Goal: Answer question/provide support: Share knowledge or assist other users

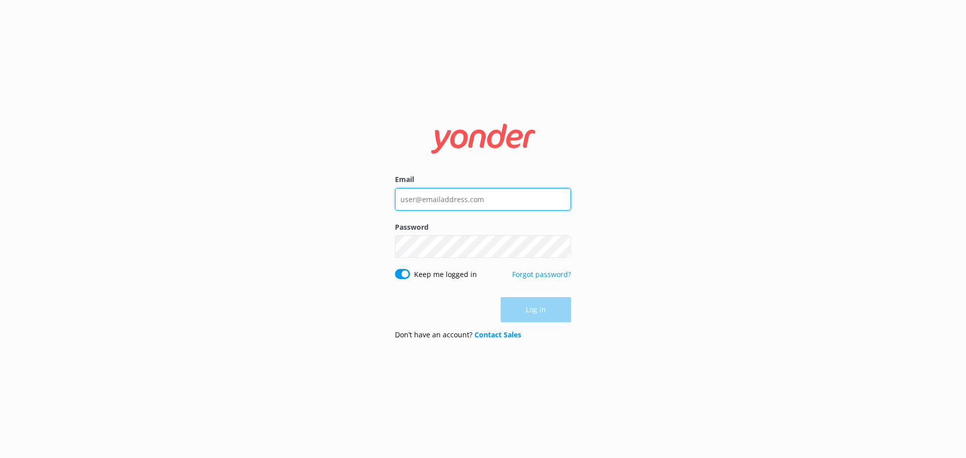
type input "[EMAIL_ADDRESS][DOMAIN_NAME]"
click at [522, 310] on div "Log in" at bounding box center [483, 309] width 176 height 25
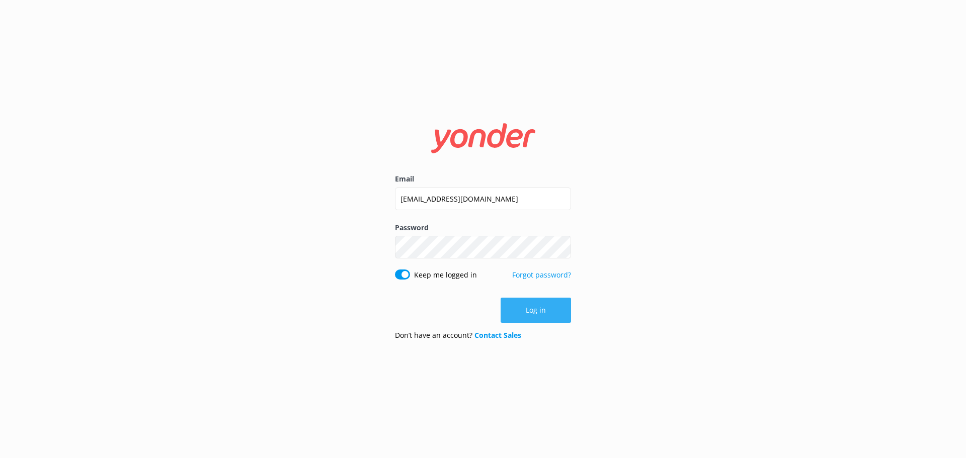
click at [522, 310] on button "Log in" at bounding box center [535, 310] width 70 height 25
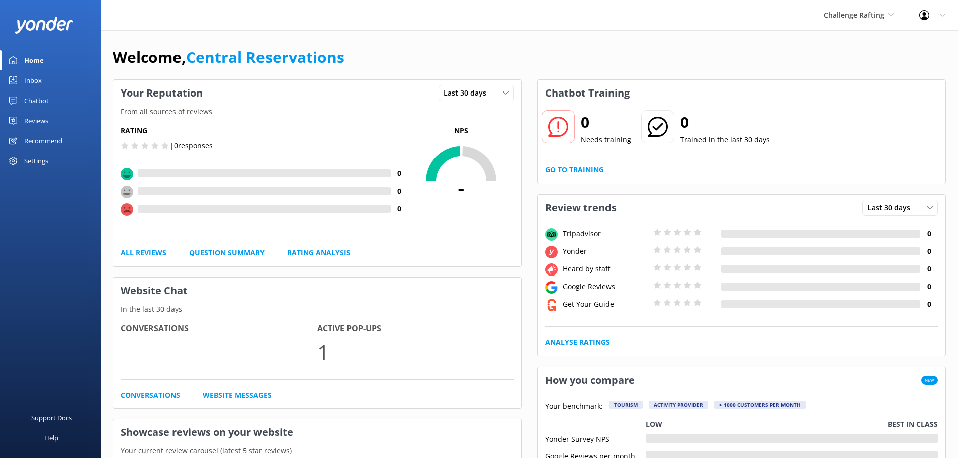
click at [45, 82] on link "Inbox" at bounding box center [50, 80] width 101 height 20
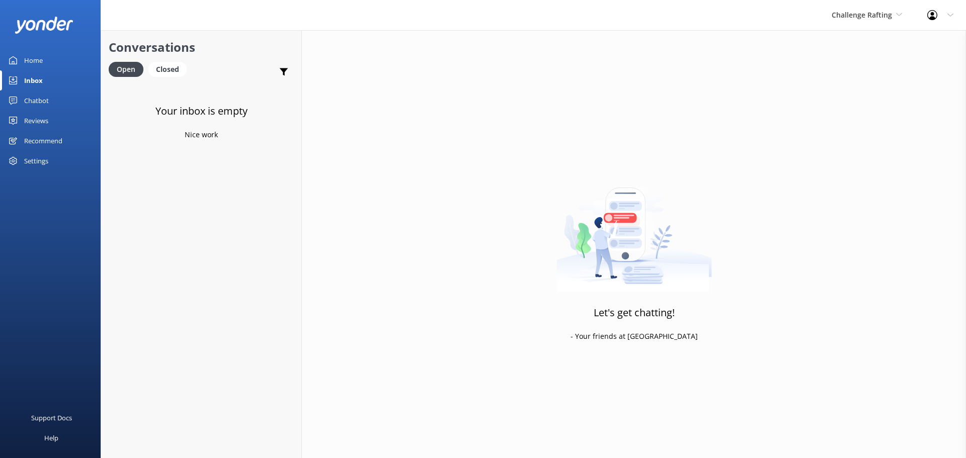
click at [837, 10] on span "Challenge Rafting" at bounding box center [866, 15] width 70 height 11
click at [863, 38] on link "Milford Sound Scenic Flights" at bounding box center [869, 42] width 101 height 24
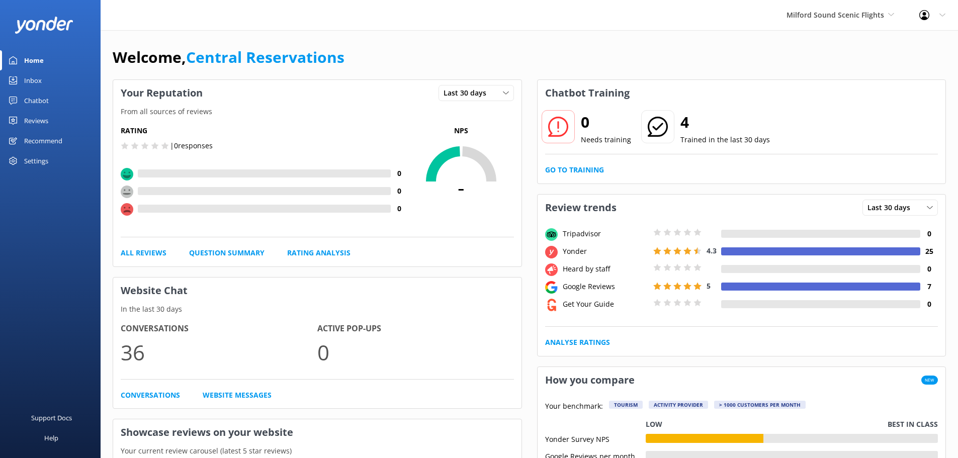
click at [34, 80] on div "Inbox" at bounding box center [33, 80] width 18 height 20
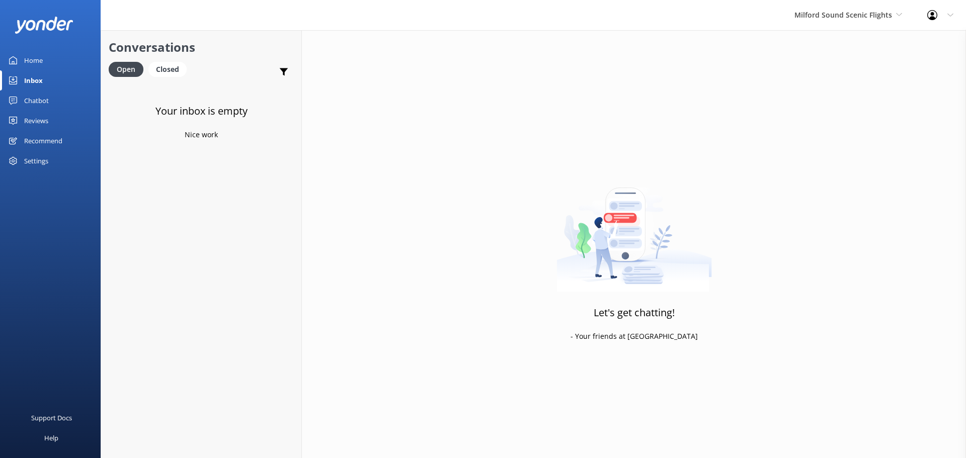
click at [840, 6] on div "Milford Sound Scenic Flights [GEOGRAPHIC_DATA] Scenic Flights The Helicopter Li…" at bounding box center [848, 15] width 133 height 30
click at [800, 72] on link "The Helicopter Line" at bounding box center [832, 66] width 101 height 24
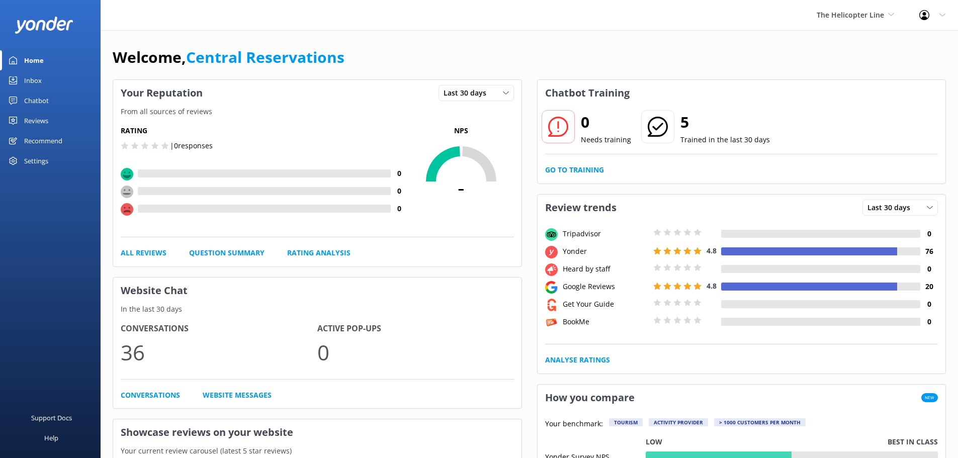
click at [31, 78] on div "Inbox" at bounding box center [33, 80] width 18 height 20
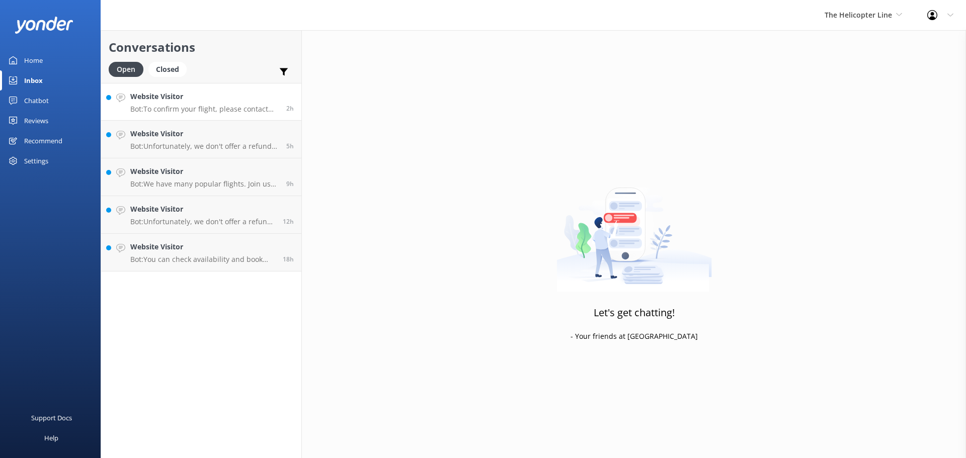
click at [215, 97] on h4 "Website Visitor" at bounding box center [204, 96] width 148 height 11
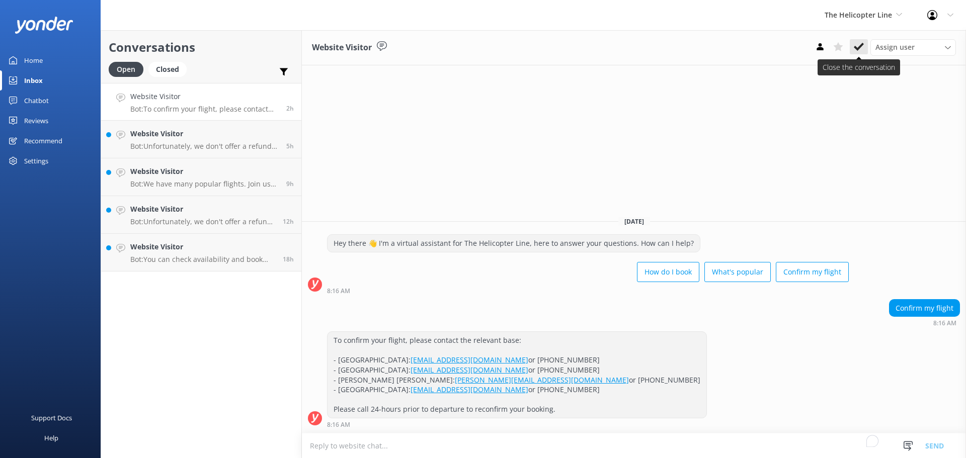
click at [857, 45] on icon at bounding box center [859, 47] width 10 height 10
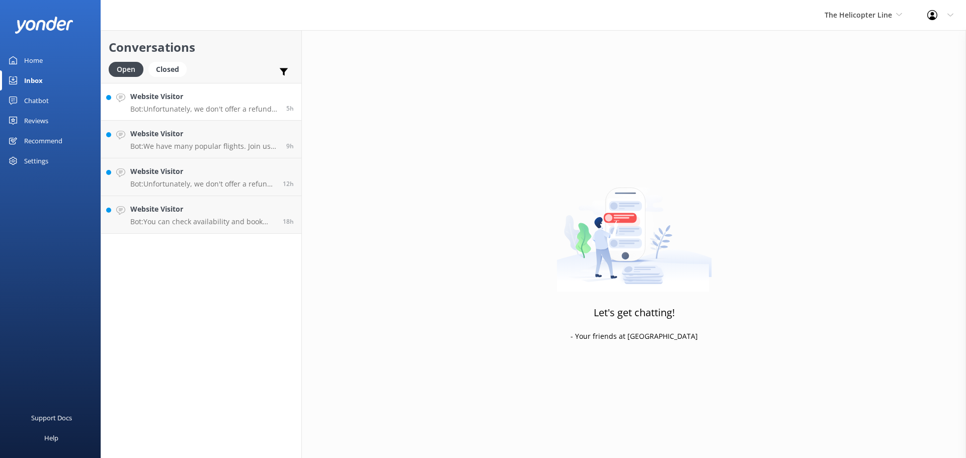
click at [249, 105] on p "Bot: Unfortunately, we don't offer a refund for no shows or changes you make to…" at bounding box center [204, 109] width 148 height 9
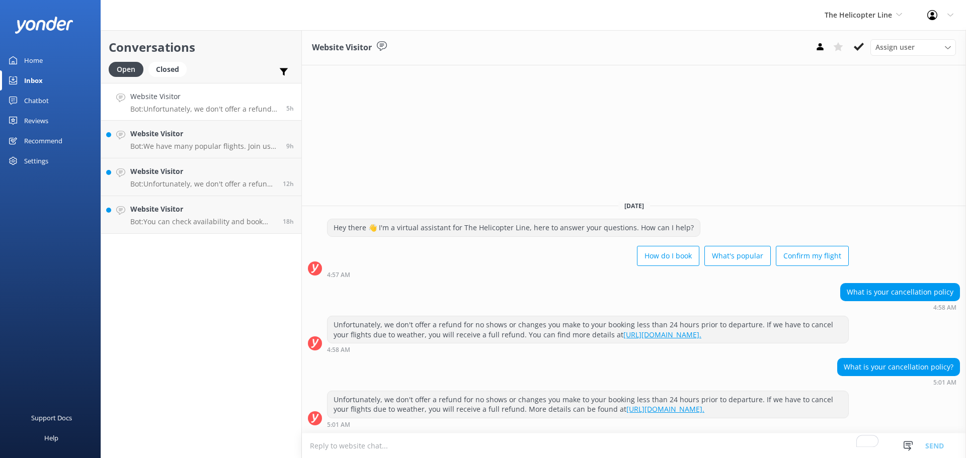
click at [854, 38] on div "Website Visitor Assign user [PERSON_NAME] [PERSON_NAME] [PERSON_NAME] Central R…" at bounding box center [634, 47] width 664 height 35
click at [861, 47] on use at bounding box center [859, 47] width 10 height 8
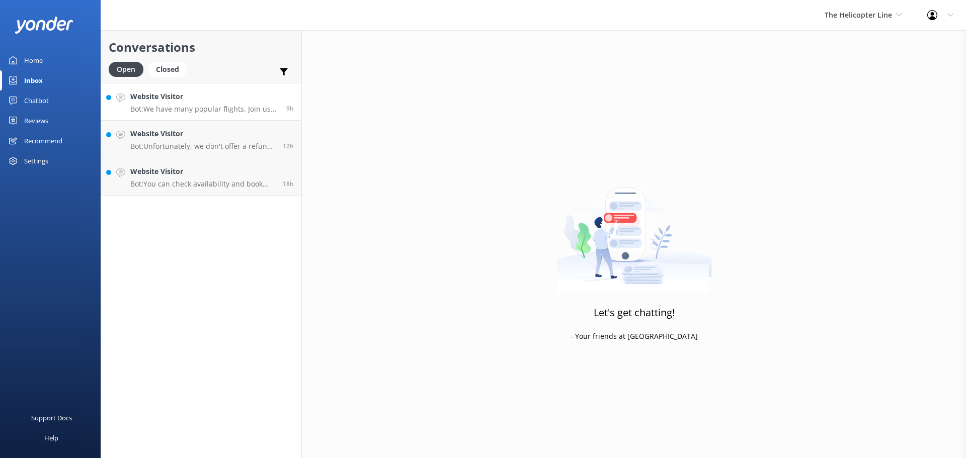
click at [217, 102] on h4 "Website Visitor" at bounding box center [204, 96] width 148 height 11
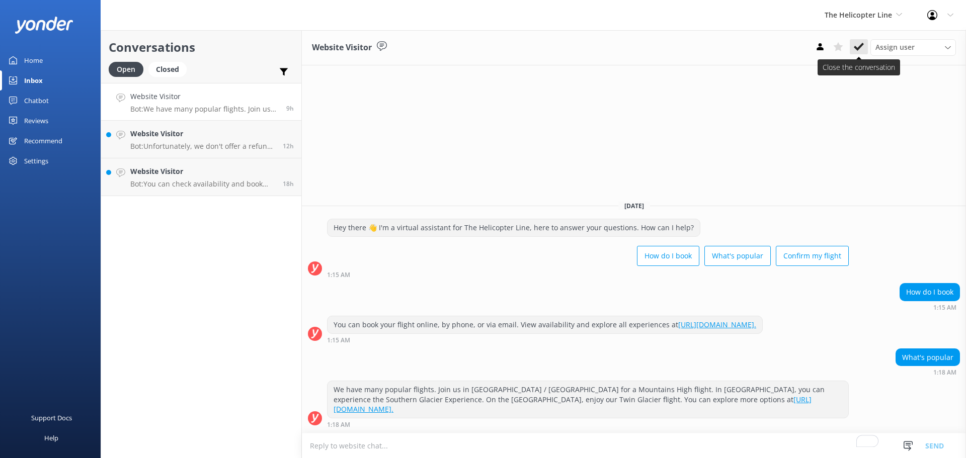
click at [851, 43] on button at bounding box center [859, 46] width 18 height 15
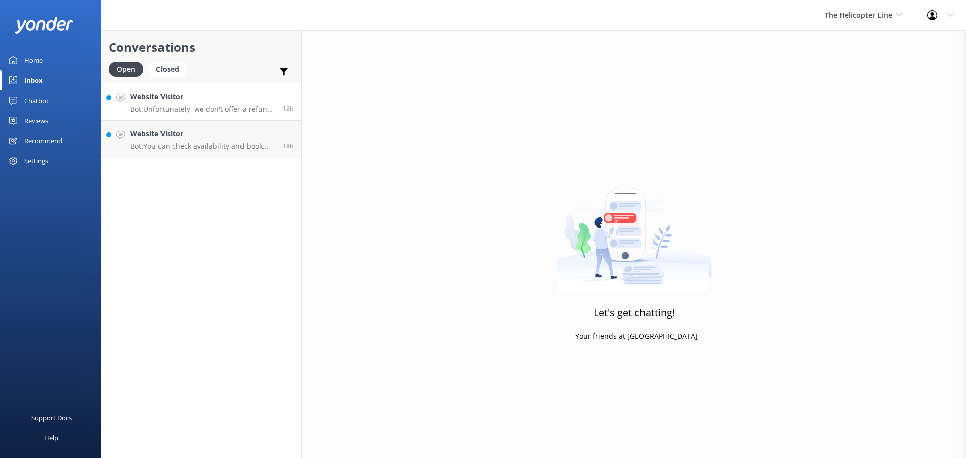
click at [229, 105] on p "Bot: Unfortunately, we don't offer a refund for no shows or changes you make to…" at bounding box center [202, 109] width 145 height 9
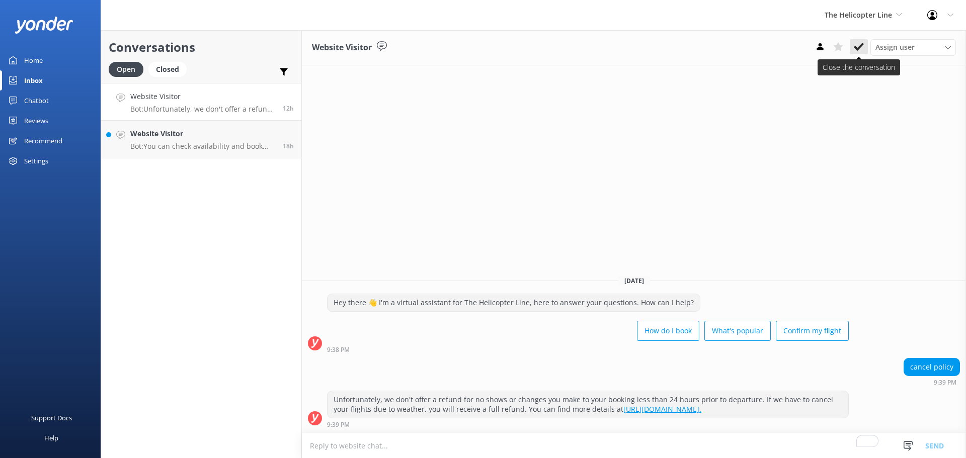
click at [858, 45] on icon at bounding box center [859, 47] width 10 height 10
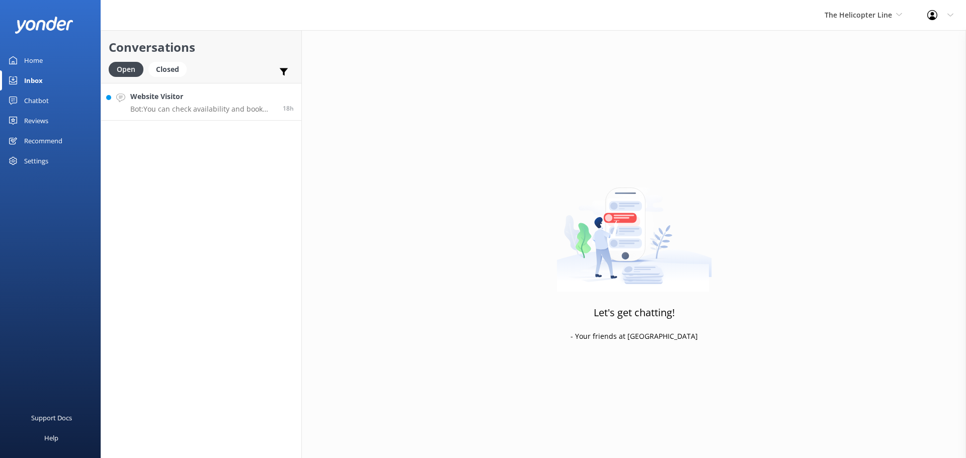
click at [233, 106] on p "Bot: You can check availability and book the Tasman Glacier Heli Hike online at…" at bounding box center [202, 109] width 145 height 9
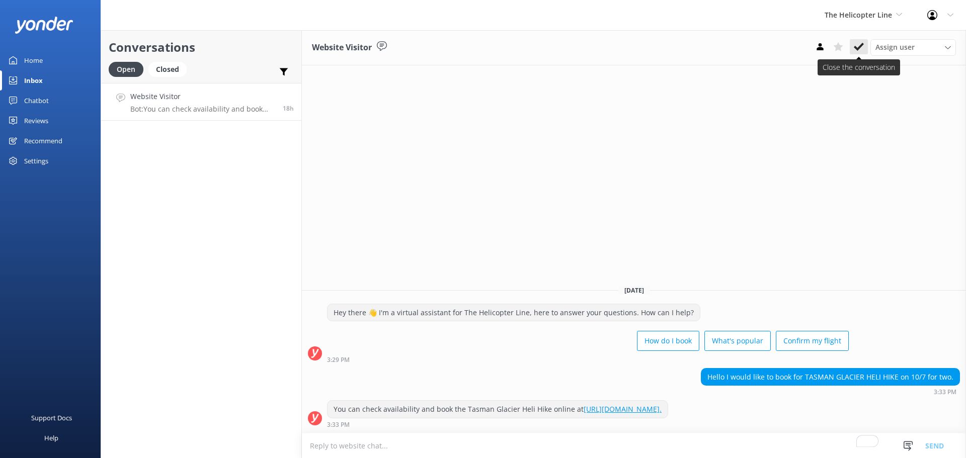
click at [859, 44] on icon at bounding box center [859, 47] width 10 height 10
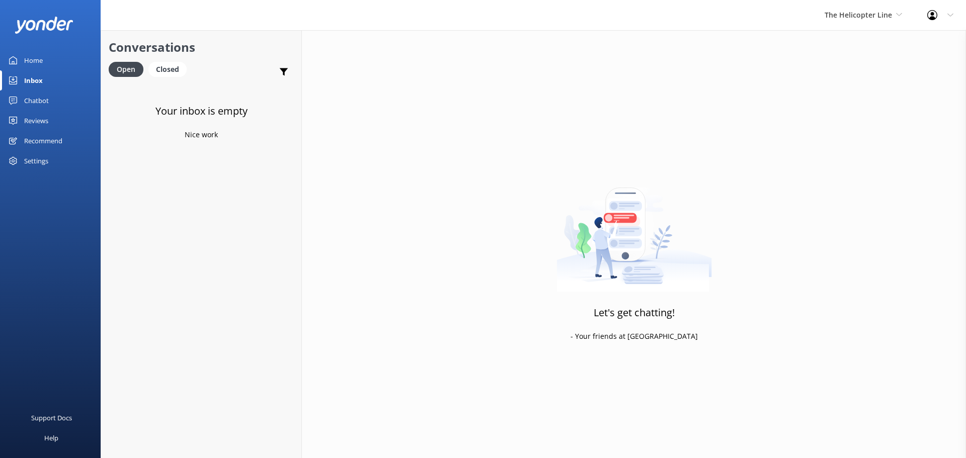
click at [887, 6] on div "The Helicopter Line Milford Sound Scenic Flights The Helicopter Line Glacier He…" at bounding box center [863, 15] width 103 height 30
click at [869, 93] on link "Glacier Helicopters" at bounding box center [862, 90] width 101 height 24
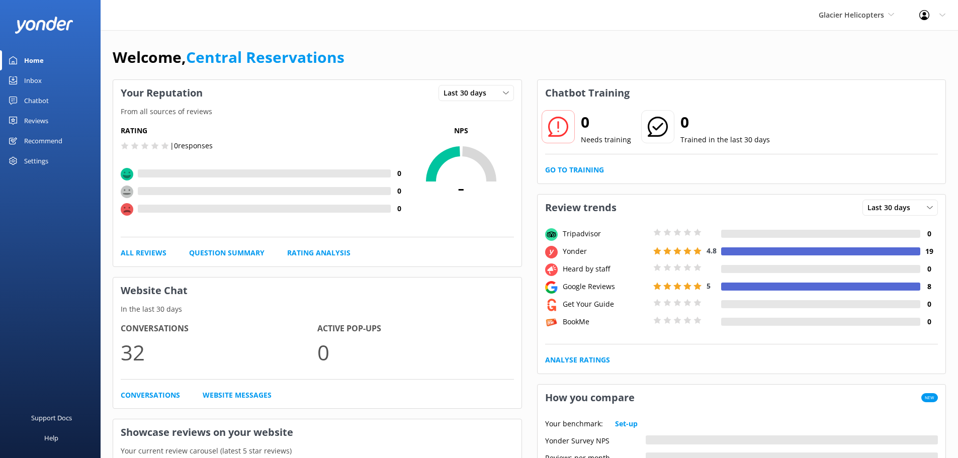
click at [55, 78] on link "Inbox" at bounding box center [50, 80] width 101 height 20
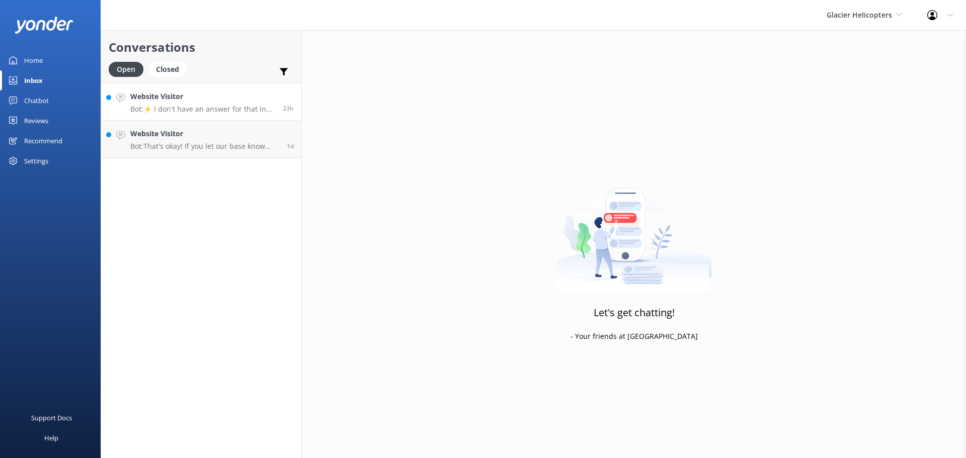
click at [233, 105] on p "Bot: ⚡ I don't have an answer for that in my knowledge base. Please try and rep…" at bounding box center [202, 109] width 145 height 9
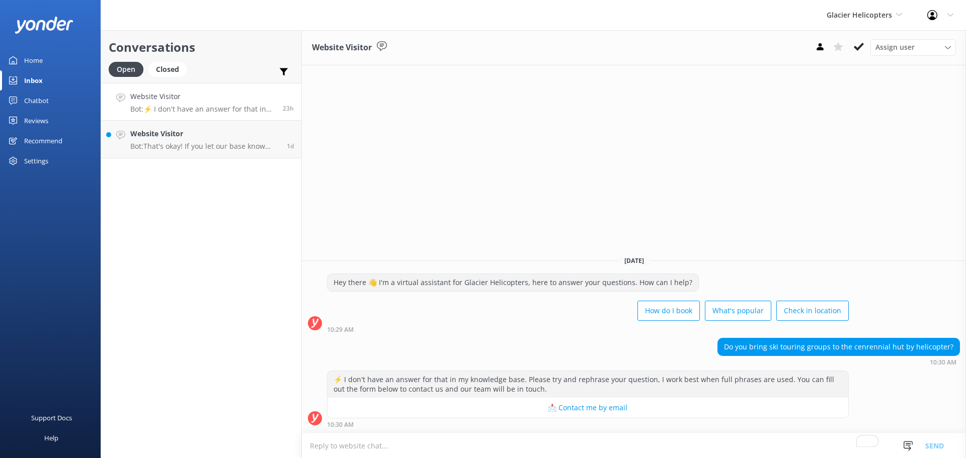
click at [857, 42] on icon at bounding box center [859, 47] width 10 height 10
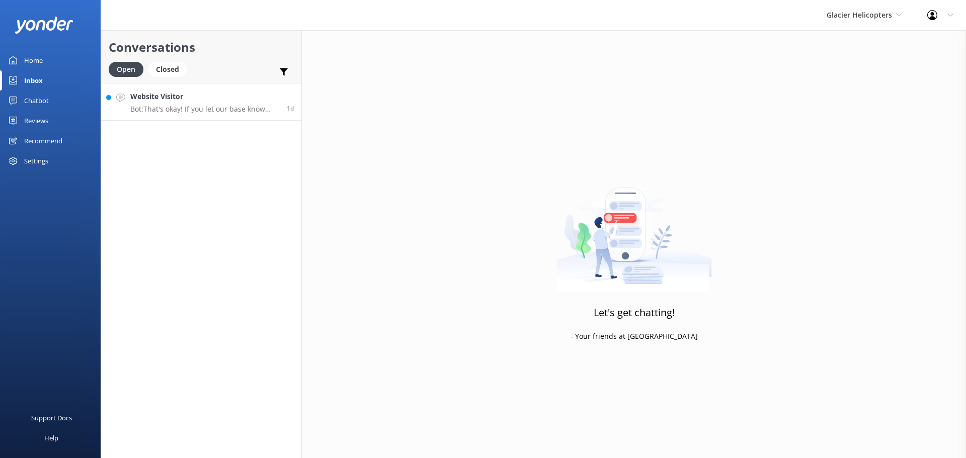
click at [230, 108] on p "Bot: That's okay! If you let our base know how you booked, they'll be able to a…" at bounding box center [204, 109] width 149 height 9
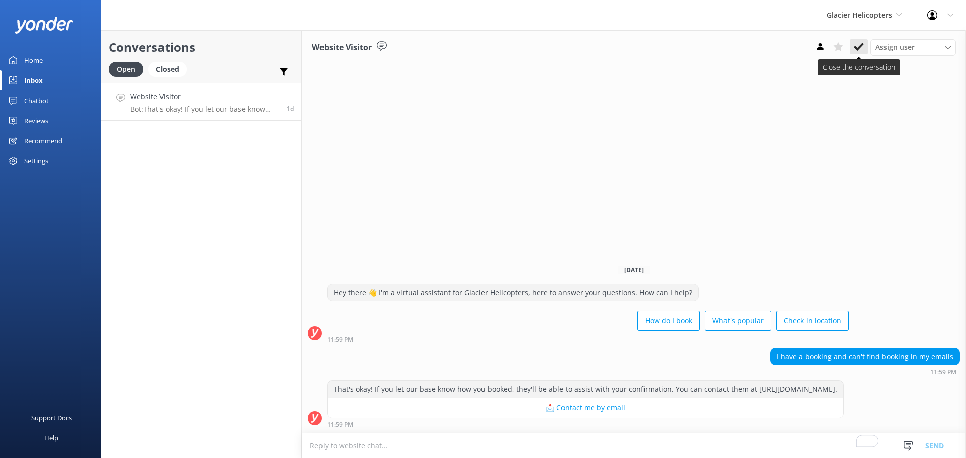
click at [861, 45] on use at bounding box center [859, 47] width 10 height 8
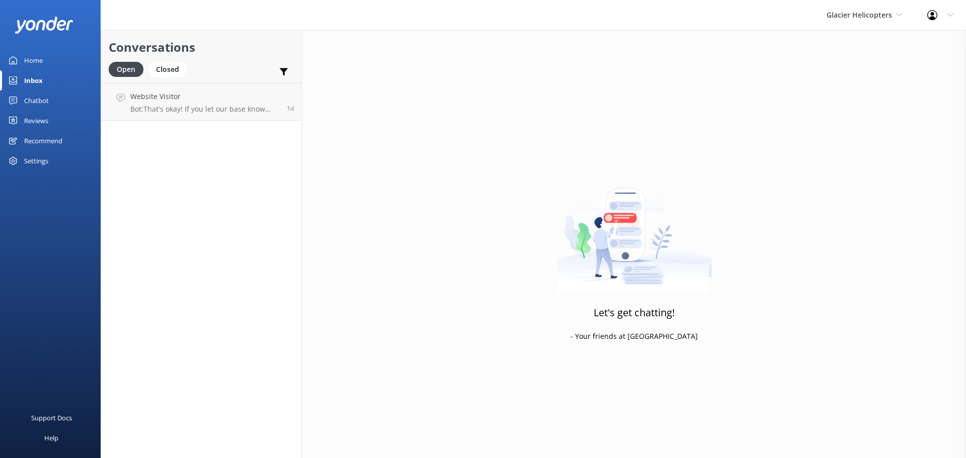
click at [872, 8] on div "Glacier Helicopters Milford Sound Scenic Flights The Helicopter Line Glacier He…" at bounding box center [864, 15] width 101 height 30
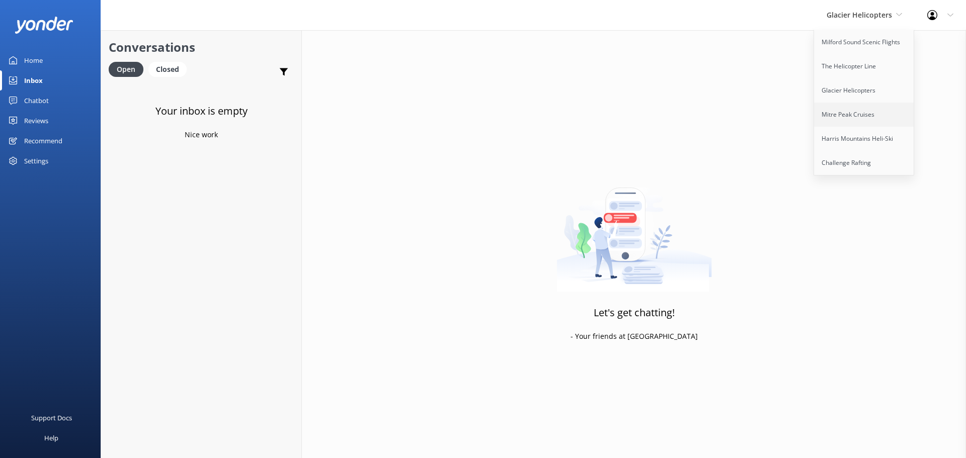
click at [870, 117] on link "Mitre Peak Cruises" at bounding box center [864, 115] width 101 height 24
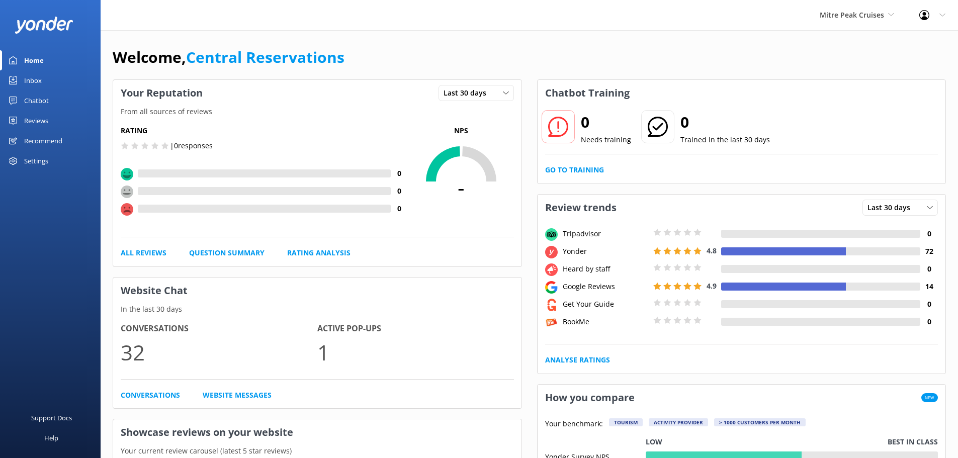
click at [55, 85] on link "Inbox" at bounding box center [50, 80] width 101 height 20
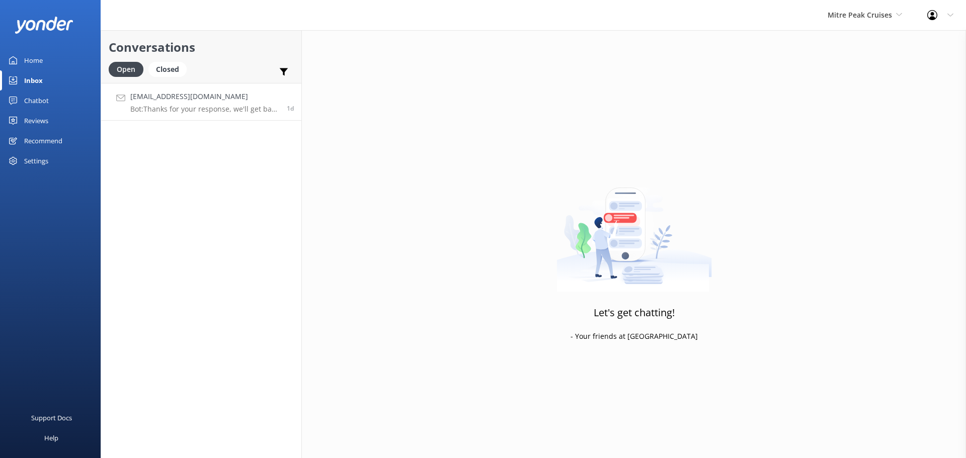
click at [201, 96] on h4 "[EMAIL_ADDRESS][DOMAIN_NAME]" at bounding box center [204, 96] width 149 height 11
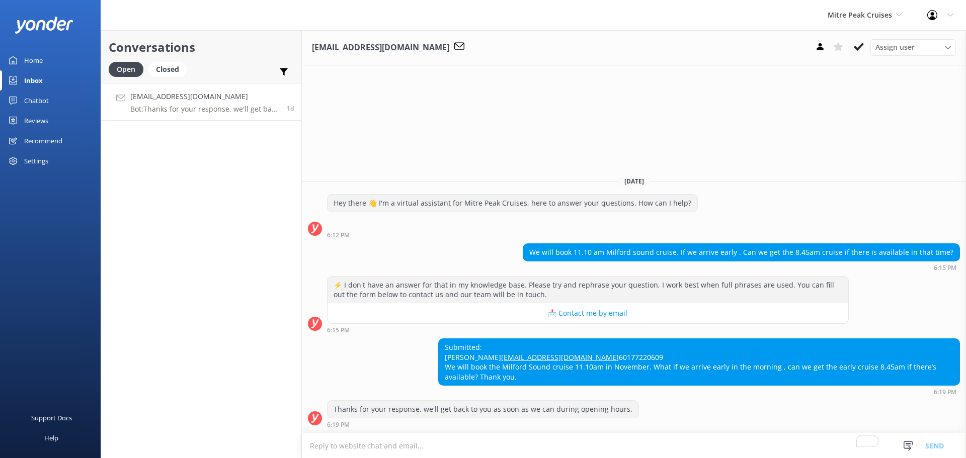
click at [475, 446] on textarea "To enrich screen reader interactions, please activate Accessibility in Grammarl…" at bounding box center [634, 446] width 664 height 25
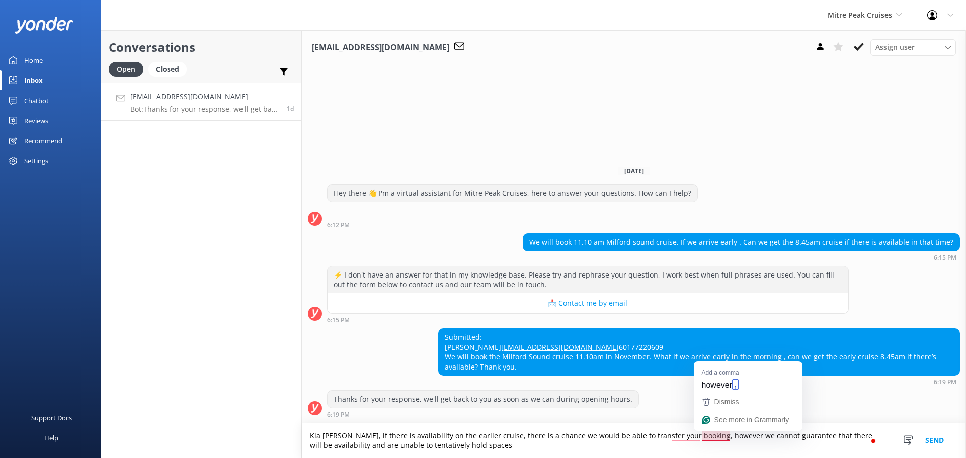
drag, startPoint x: 701, startPoint y: 436, endPoint x: 707, endPoint y: 446, distance: 12.2
click at [707, 446] on textarea "Kia [PERSON_NAME], if there is availability on the earlier cruise, there is a c…" at bounding box center [634, 440] width 664 height 35
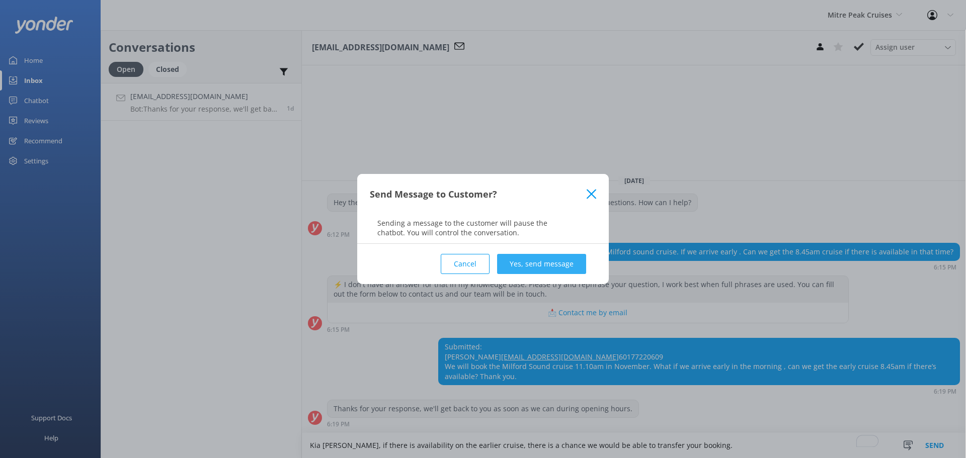
type textarea "Kia [PERSON_NAME], if there is availability on the earlier cruise, there is a c…"
click at [550, 269] on button "Yes, send message" at bounding box center [541, 264] width 89 height 20
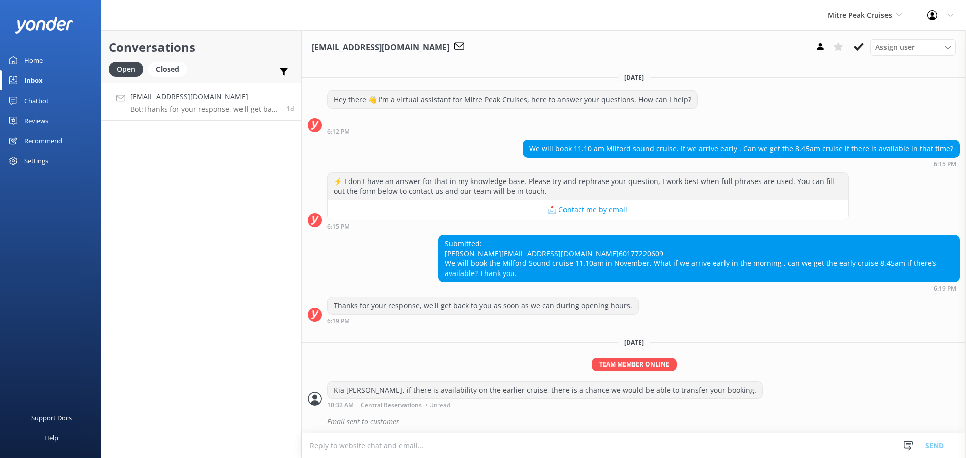
scroll to position [23, 0]
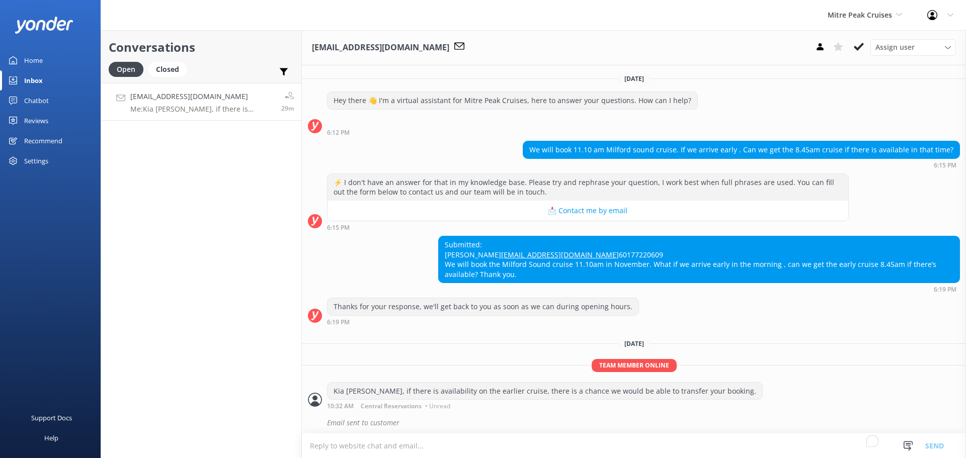
scroll to position [23, 0]
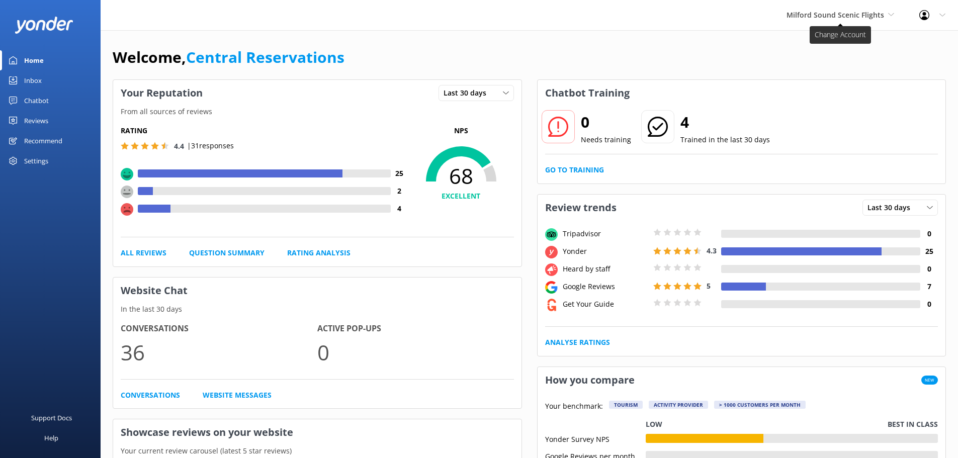
click at [827, 10] on span "Milford Sound Scenic Flights" at bounding box center [836, 15] width 98 height 10
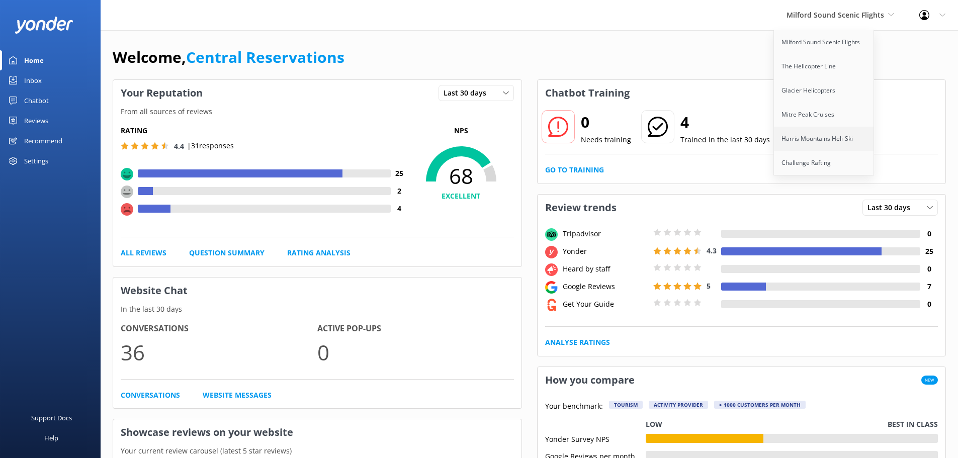
click at [833, 135] on link "Harris Mountains Heli-Ski" at bounding box center [824, 139] width 101 height 24
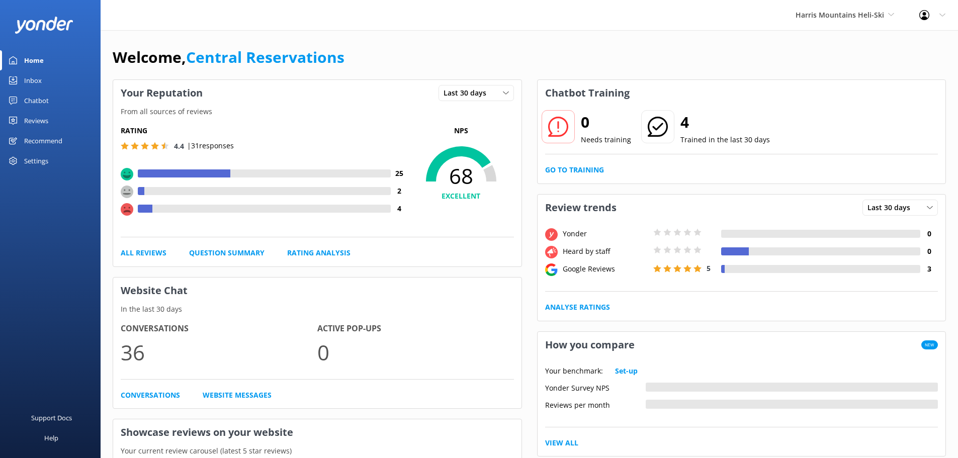
click at [41, 70] on div "Inbox" at bounding box center [33, 80] width 18 height 20
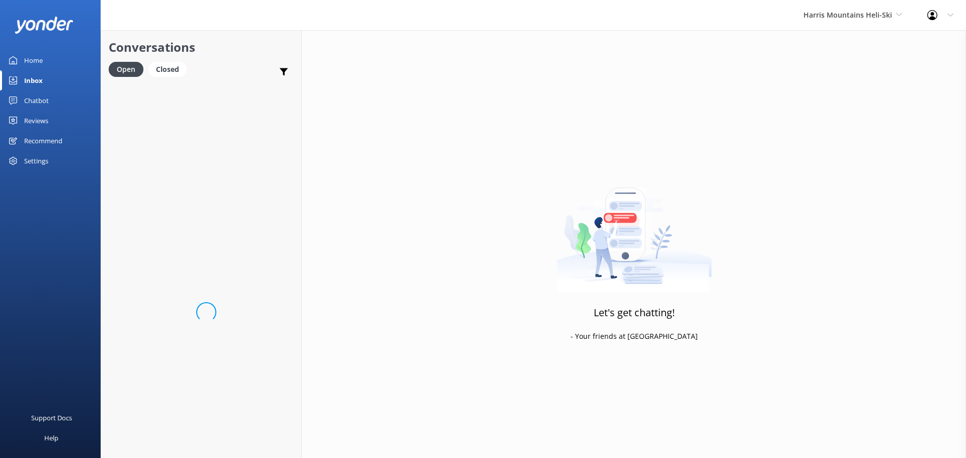
click at [41, 76] on div "Inbox" at bounding box center [33, 80] width 19 height 20
click at [173, 113] on p "Bot: You can reach us year round and come heli-ski in the winter months, typica…" at bounding box center [202, 109] width 145 height 9
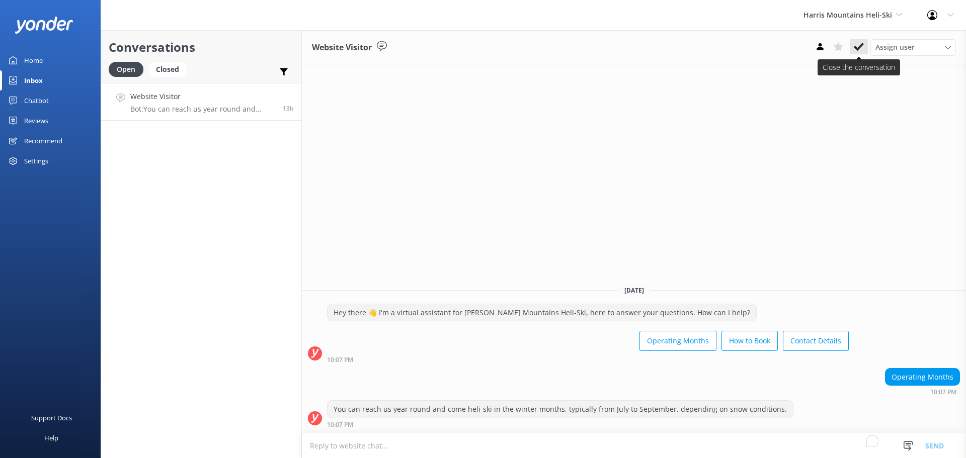
click at [856, 45] on icon at bounding box center [859, 47] width 10 height 10
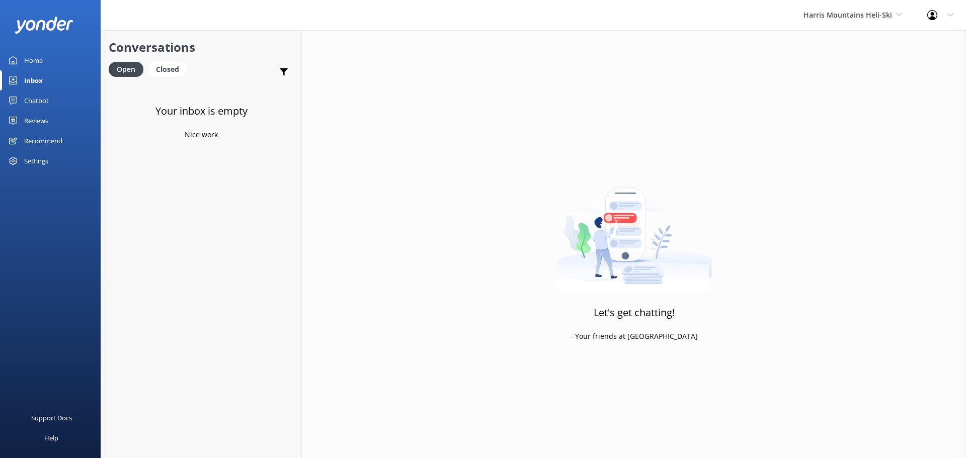
click at [862, 9] on div "Harris Mountains Heli-Ski Milford Sound Scenic Flights The Helicopter Line Glac…" at bounding box center [853, 15] width 124 height 30
click at [840, 154] on link "Challenge Rafting" at bounding box center [841, 163] width 101 height 24
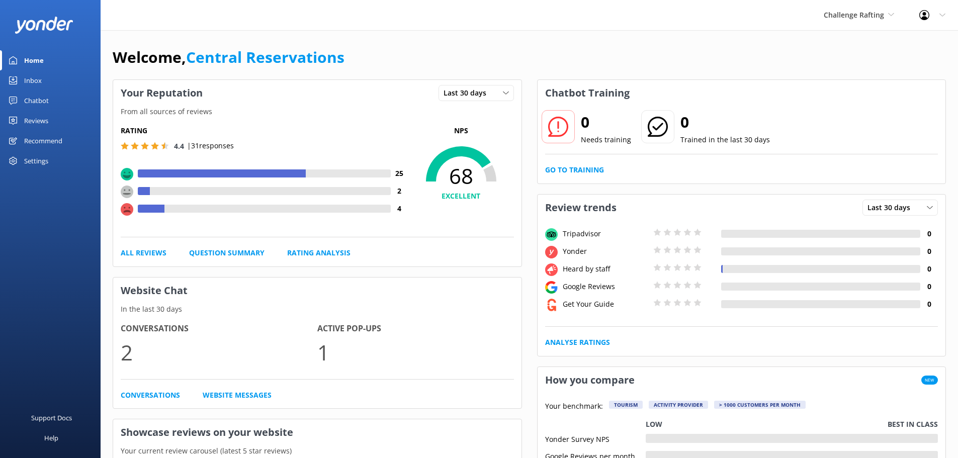
click at [37, 72] on div "Inbox" at bounding box center [33, 80] width 18 height 20
